Goal: Task Accomplishment & Management: Complete application form

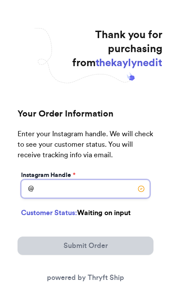
click at [104, 185] on input "Instagram Handle *" at bounding box center [85, 188] width 129 height 18
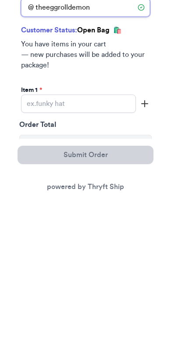
scroll to position [72, 0]
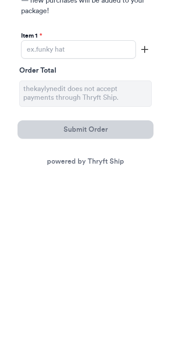
type input "theeggrolldemon"
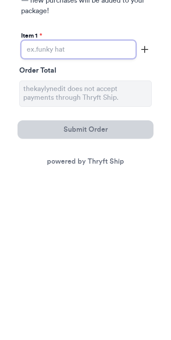
click at [122, 207] on input "Instagram Handle *" at bounding box center [78, 216] width 115 height 18
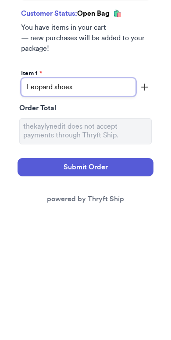
type input "Leopard shoes"
click at [139, 287] on button "Submit Order" at bounding box center [86, 296] width 136 height 18
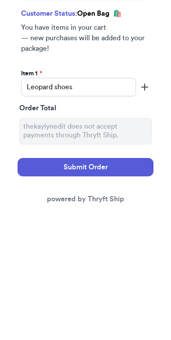
scroll to position [190, 0]
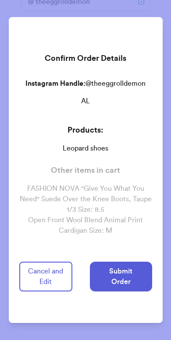
click at [139, 279] on button "Submit Order" at bounding box center [121, 277] width 62 height 30
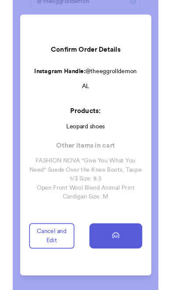
scroll to position [0, 0]
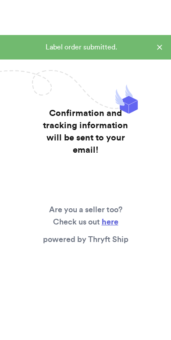
click at [157, 53] on div "Label order submitted." at bounding box center [85, 47] width 171 height 25
click at [161, 47] on icon at bounding box center [159, 47] width 9 height 9
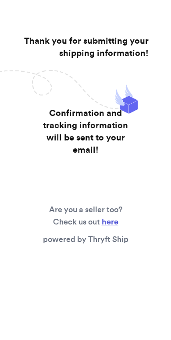
click at [157, 50] on div "Thank you for submitting your shipping information! Confirmation and tracking i…" at bounding box center [85, 143] width 153 height 287
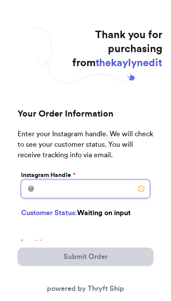
click at [108, 187] on input "Instagram Handle *" at bounding box center [85, 188] width 129 height 18
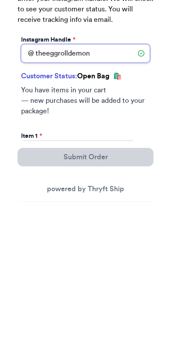
type input "theeggrolldemon"
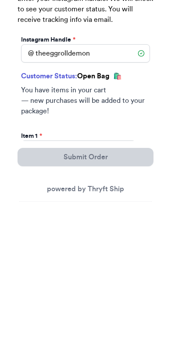
click at [114, 208] on div "Customer Status: Open Bag 🛍️ You have items in your cart — new purchases will b…" at bounding box center [85, 236] width 132 height 57
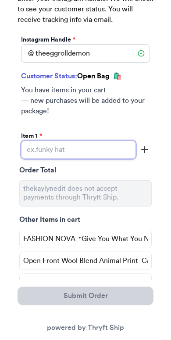
click at [114, 143] on input "Instagram Handle *" at bounding box center [78, 149] width 115 height 18
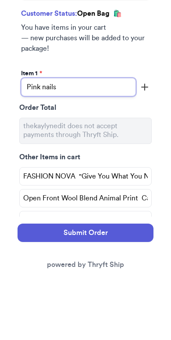
type input "Pink nails"
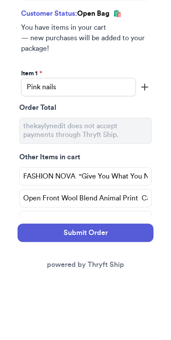
scroll to position [201, 0]
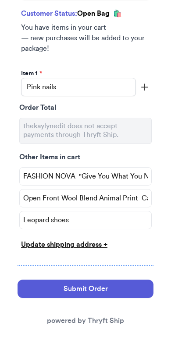
click at [149, 77] on button "button" at bounding box center [144, 83] width 11 height 26
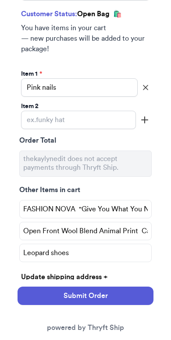
click at [137, 298] on button "Submit Order" at bounding box center [86, 296] width 136 height 18
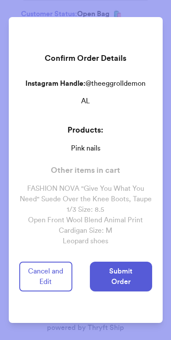
click at [138, 275] on button "Submit Order" at bounding box center [121, 277] width 62 height 30
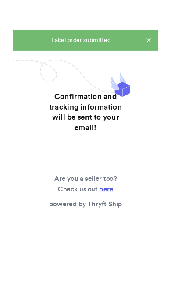
scroll to position [0, 0]
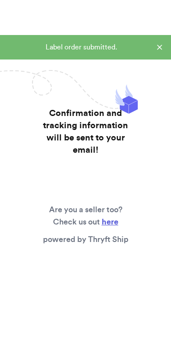
click at [154, 50] on div "Label order submitted." at bounding box center [81, 47] width 148 height 11
click at [159, 40] on div "Label order submitted." at bounding box center [85, 47] width 171 height 25
click at [159, 39] on div "Label order submitted." at bounding box center [85, 47] width 171 height 25
click at [158, 49] on icon at bounding box center [159, 47] width 9 height 9
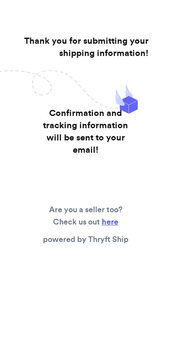
click at [158, 49] on div "Thank you for submitting your shipping information! Confirmation and tracking i…" at bounding box center [85, 143] width 153 height 287
click at [155, 46] on div "Thank you for submitting your shipping information! Confirmation and tracking i…" at bounding box center [85, 143] width 153 height 287
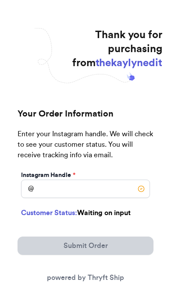
click at [105, 202] on div "Instagram Handle * @ Customer Status: Waiting on input Item 1 * Order Total Ema…" at bounding box center [86, 248] width 136 height 158
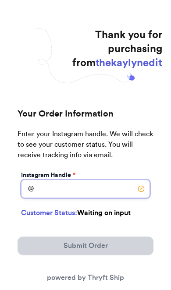
click at [105, 197] on input "Instagram Handle *" at bounding box center [85, 188] width 129 height 18
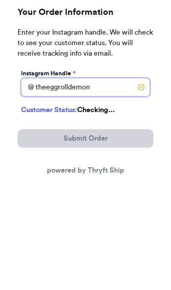
type input "theeggrolldemon"
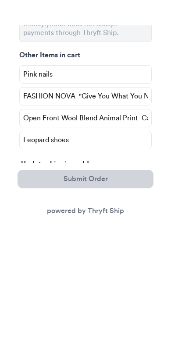
scroll to position [234, 0]
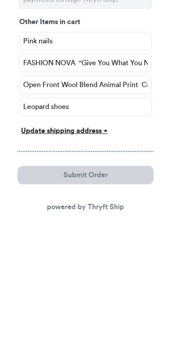
click at [121, 201] on input "Leopard shoes" at bounding box center [85, 210] width 132 height 18
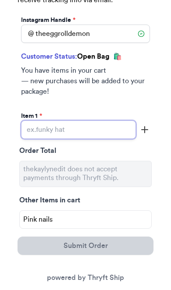
click at [114, 124] on input "Instagram Handle *" at bounding box center [78, 129] width 115 height 18
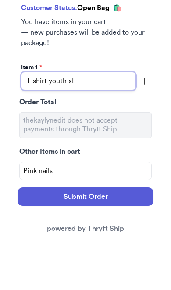
type input "T-shirt youth xL"
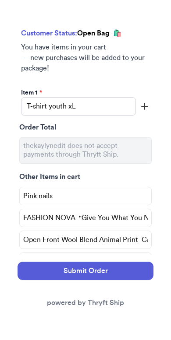
scroll to position [234, 0]
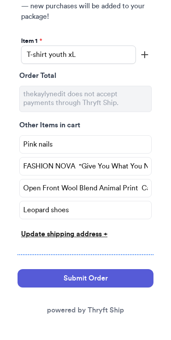
click at [132, 275] on button "Submit Order" at bounding box center [86, 278] width 136 height 18
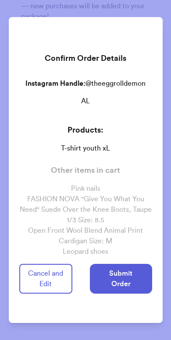
click at [132, 277] on button "Submit Order" at bounding box center [121, 279] width 62 height 30
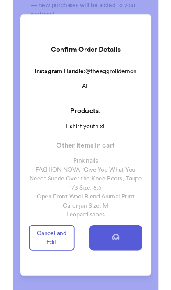
scroll to position [0, 0]
